Goal: Find specific page/section: Find specific page/section

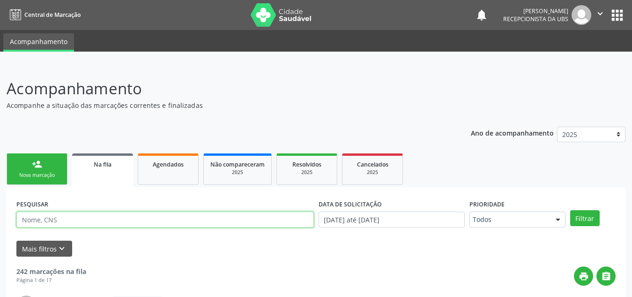
drag, startPoint x: 0, startPoint y: 0, endPoint x: 90, endPoint y: 218, distance: 236.0
click at [90, 218] on input "text" at bounding box center [165, 219] width 298 height 16
type input "[PERSON_NAME]"
click at [570, 210] on button "Filtrar" at bounding box center [585, 218] width 30 height 16
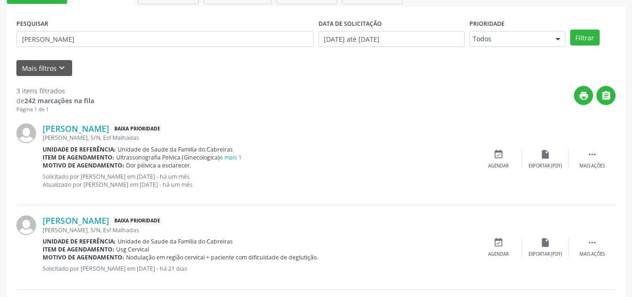
scroll to position [181, 0]
click at [229, 154] on link "e mais 1" at bounding box center [231, 157] width 22 height 8
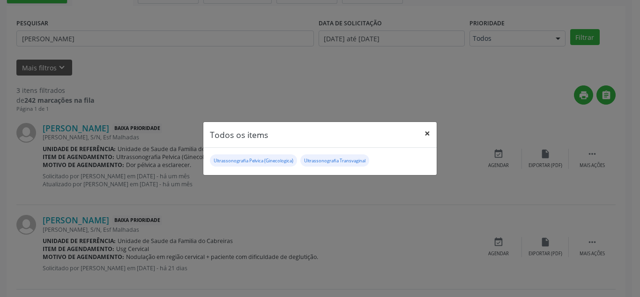
click at [425, 133] on button "×" at bounding box center [427, 133] width 19 height 23
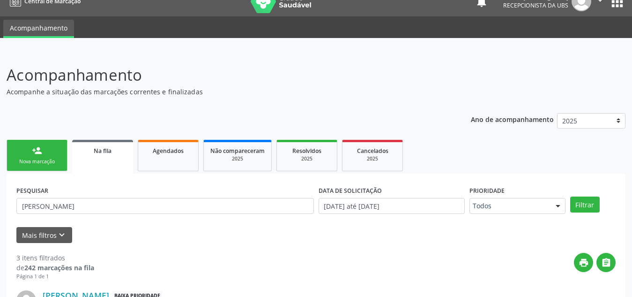
scroll to position [0, 0]
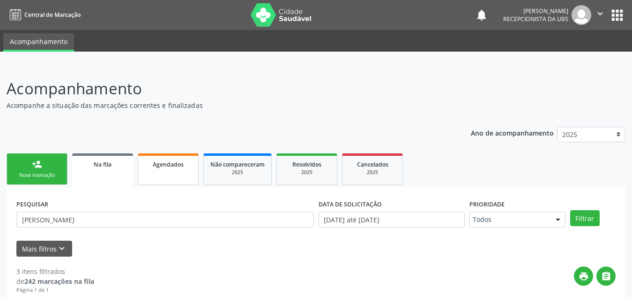
click at [184, 169] on link "Agendados" at bounding box center [168, 168] width 61 height 31
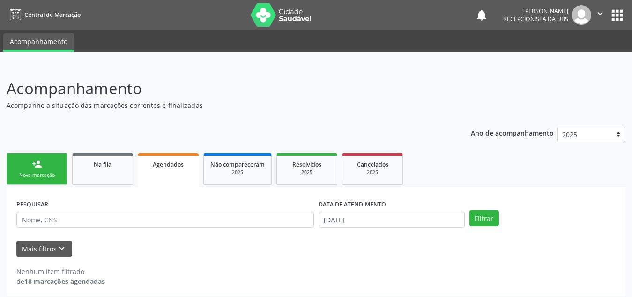
scroll to position [6, 0]
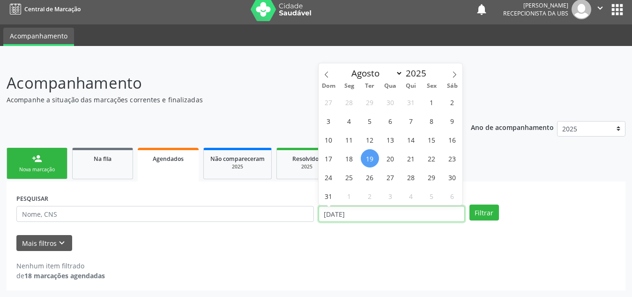
click at [378, 215] on input "[DATE]" at bounding box center [392, 214] width 146 height 16
click at [428, 98] on span "1" at bounding box center [432, 102] width 18 height 18
type input "[DATE]"
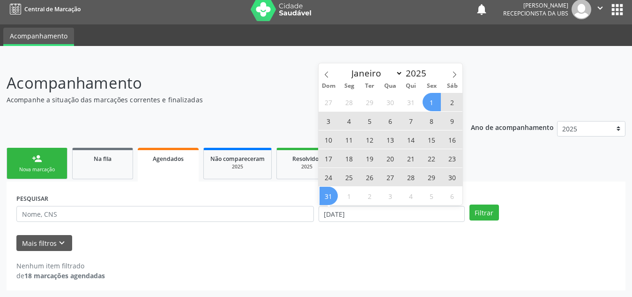
click at [328, 194] on span "31" at bounding box center [329, 196] width 18 height 18
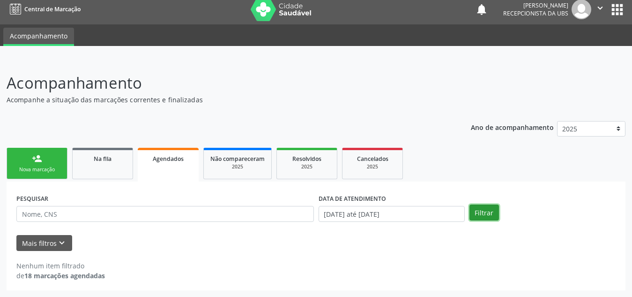
click at [481, 217] on button "Filtrar" at bounding box center [485, 212] width 30 height 16
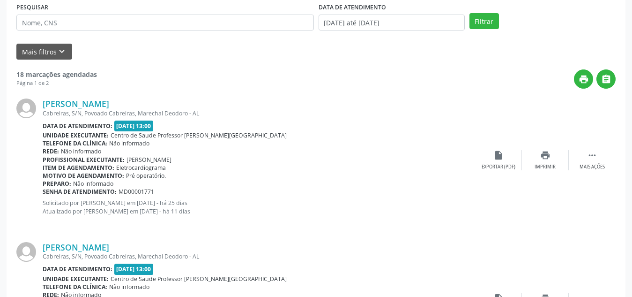
scroll to position [184, 0]
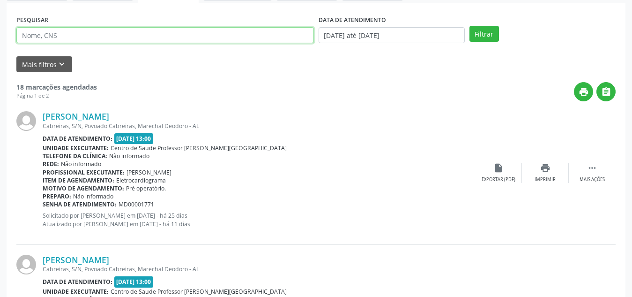
click at [245, 36] on input "text" at bounding box center [165, 35] width 298 height 16
click at [470, 26] on button "Filtrar" at bounding box center [485, 34] width 30 height 16
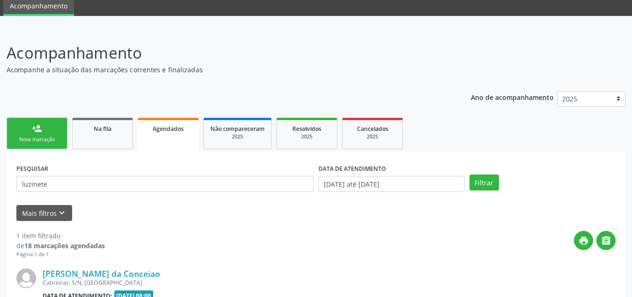
scroll to position [156, 0]
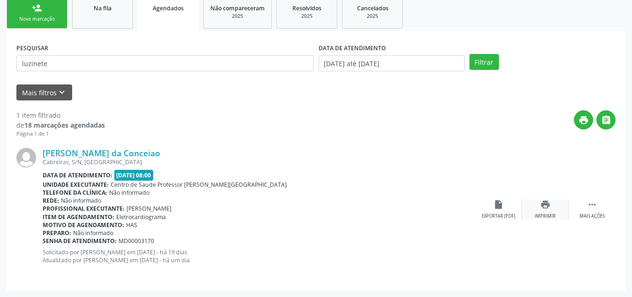
click at [550, 207] on icon "print" at bounding box center [545, 204] width 10 height 10
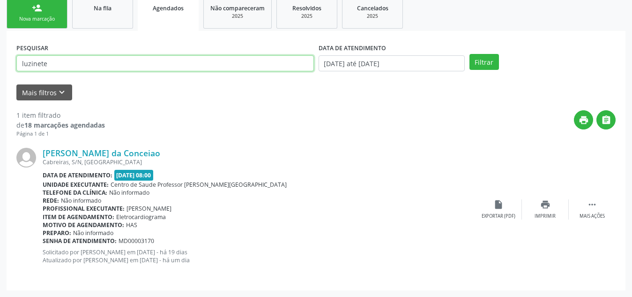
click at [115, 66] on input "luzinete" at bounding box center [165, 63] width 298 height 16
click at [470, 54] on button "Filtrar" at bounding box center [485, 62] width 30 height 16
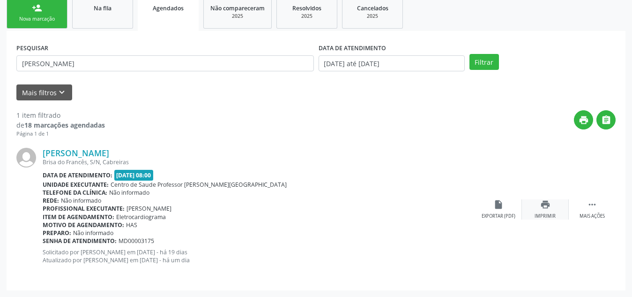
click at [542, 208] on icon "print" at bounding box center [545, 204] width 10 height 10
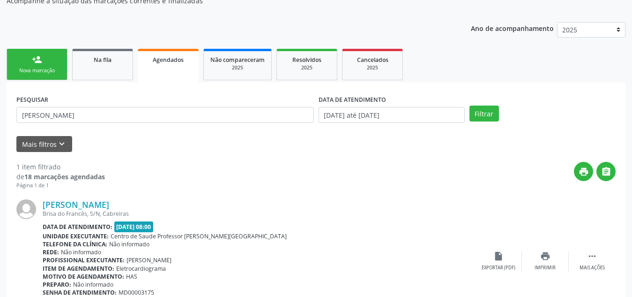
scroll to position [104, 0]
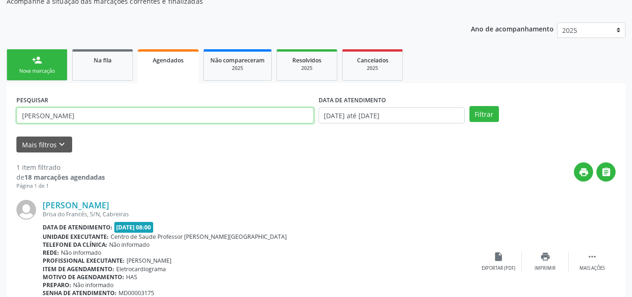
click at [33, 114] on input "[PERSON_NAME]" at bounding box center [165, 115] width 298 height 16
click at [470, 106] on button "Filtrar" at bounding box center [485, 114] width 30 height 16
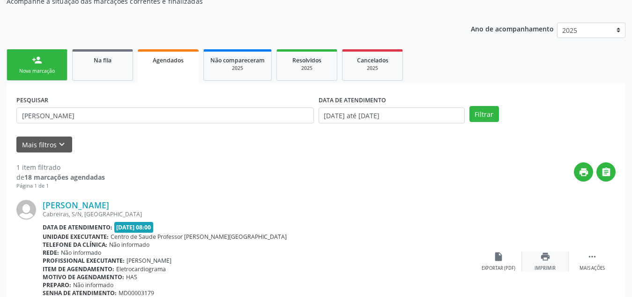
click at [542, 252] on icon "print" at bounding box center [545, 256] width 10 height 10
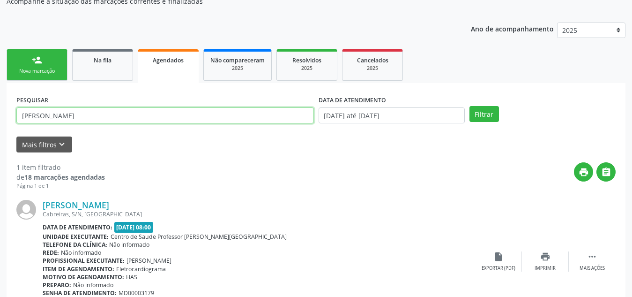
click at [50, 122] on input "[PERSON_NAME]" at bounding box center [165, 115] width 298 height 16
type input "[PERSON_NAME]"
click at [470, 106] on button "Filtrar" at bounding box center [485, 114] width 30 height 16
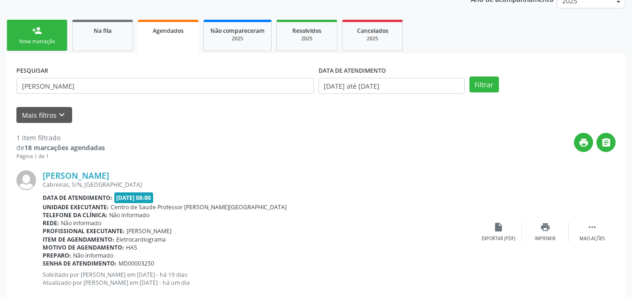
scroll to position [156, 0]
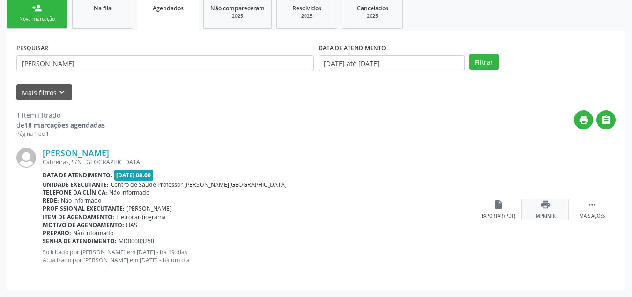
click at [538, 213] on div "Imprimir" at bounding box center [545, 216] width 21 height 7
